Goal: Task Accomplishment & Management: Manage account settings

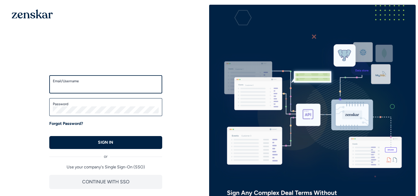
type input "**********"
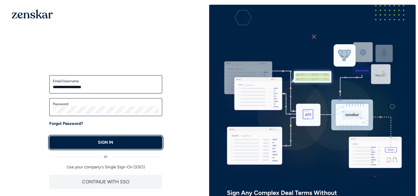
click at [97, 143] on button "SIGN IN" at bounding box center [105, 142] width 113 height 13
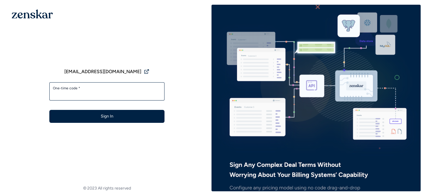
type input "******"
click at [49, 110] on button "Sign In" at bounding box center [106, 116] width 115 height 13
